Goal: Navigation & Orientation: Find specific page/section

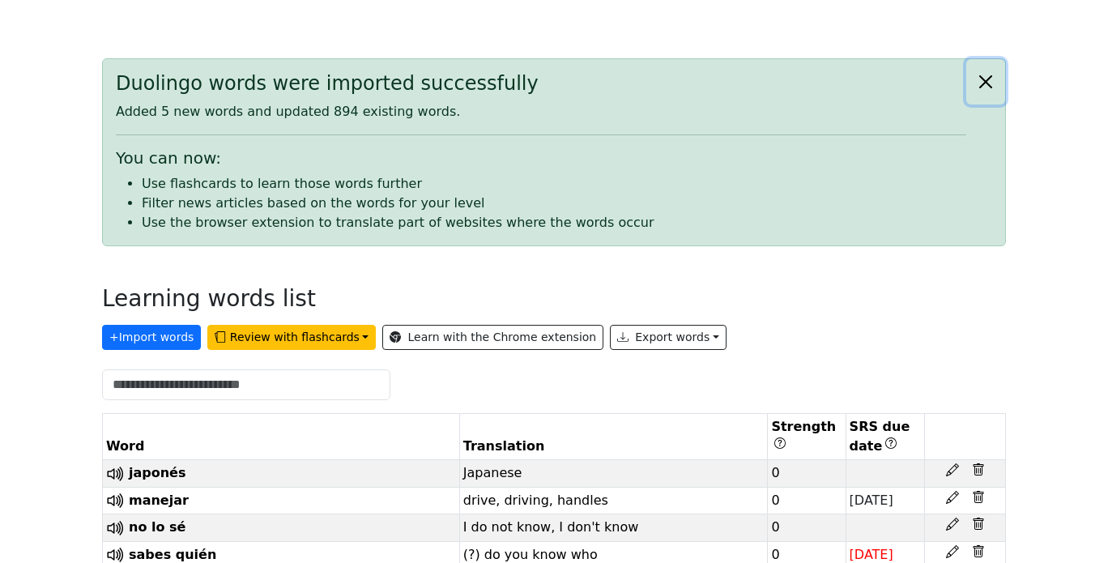
click at [990, 84] on button "Close alert" at bounding box center [986, 81] width 39 height 45
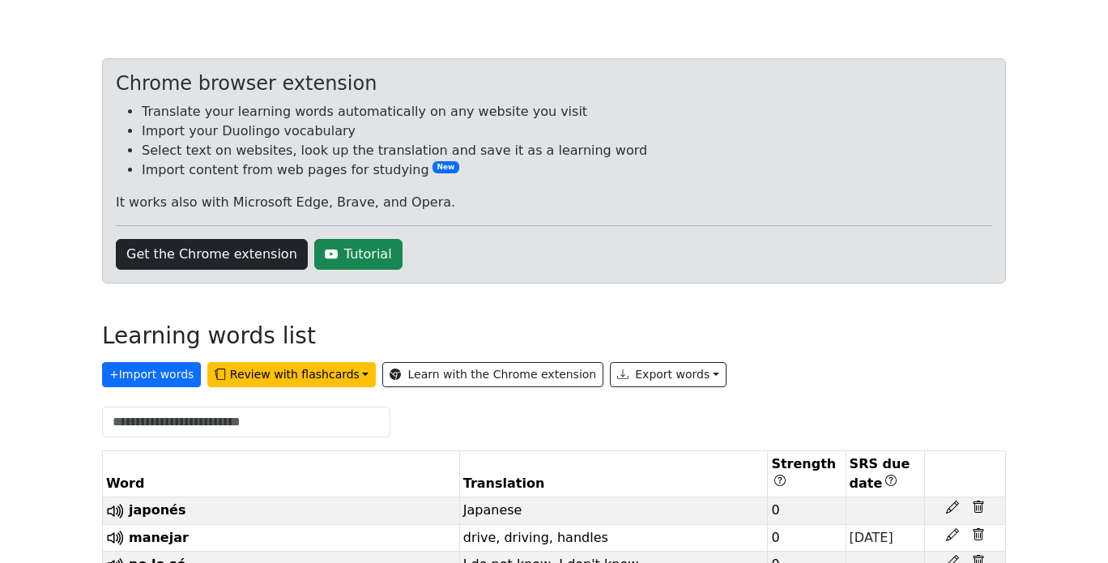
scroll to position [104, 0]
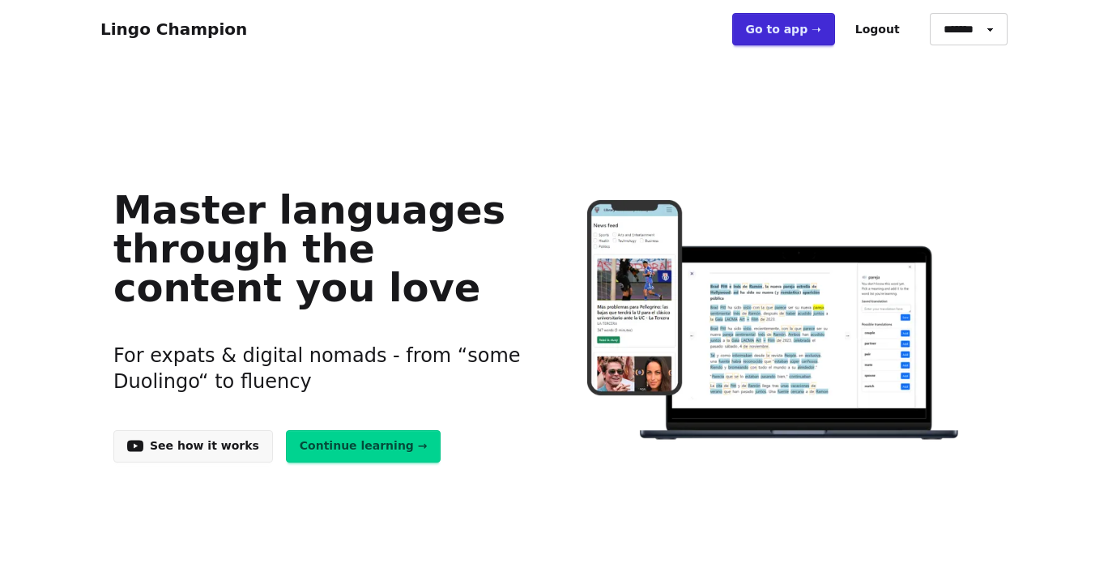
click at [804, 35] on link "Go to app ➝" at bounding box center [784, 29] width 103 height 32
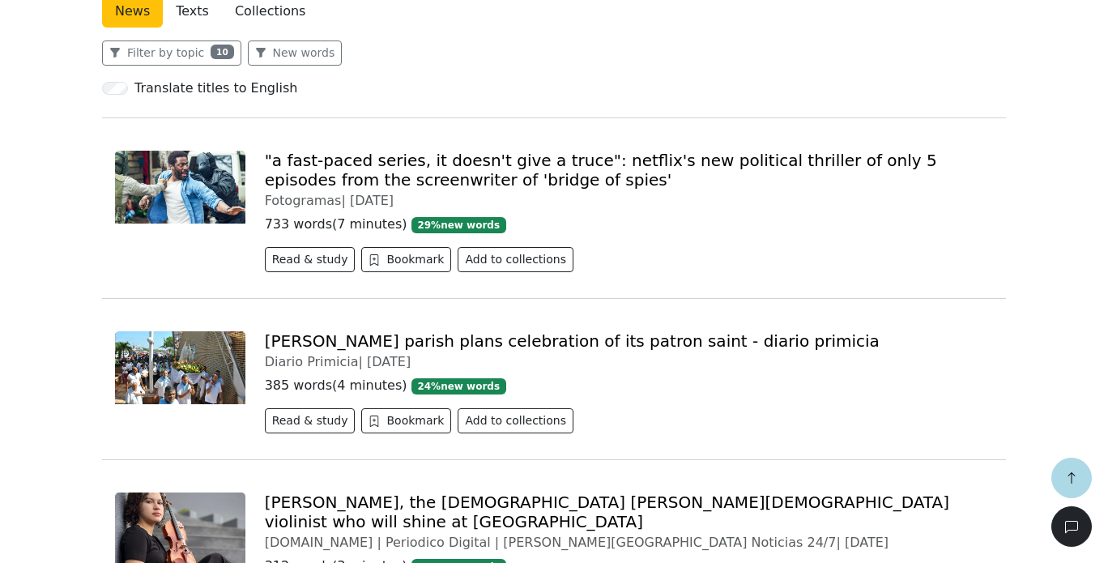
scroll to position [376, 0]
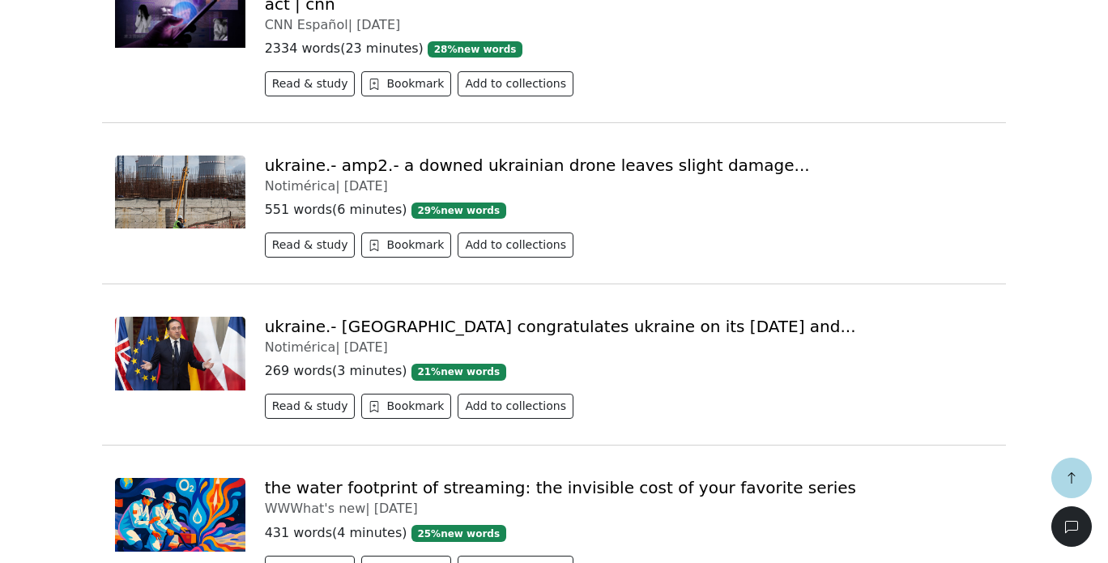
scroll to position [1732, 0]
